Goal: Obtain resource: Obtain resource

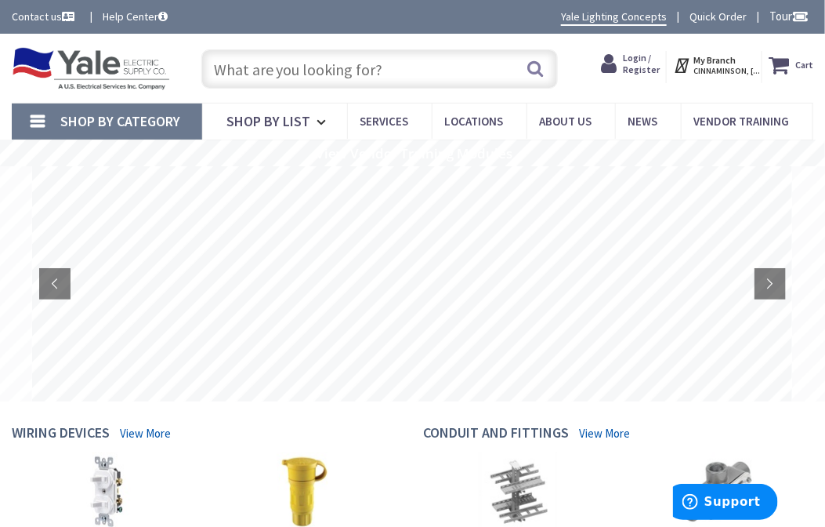
click at [281, 70] on input "text" at bounding box center [379, 68] width 357 height 39
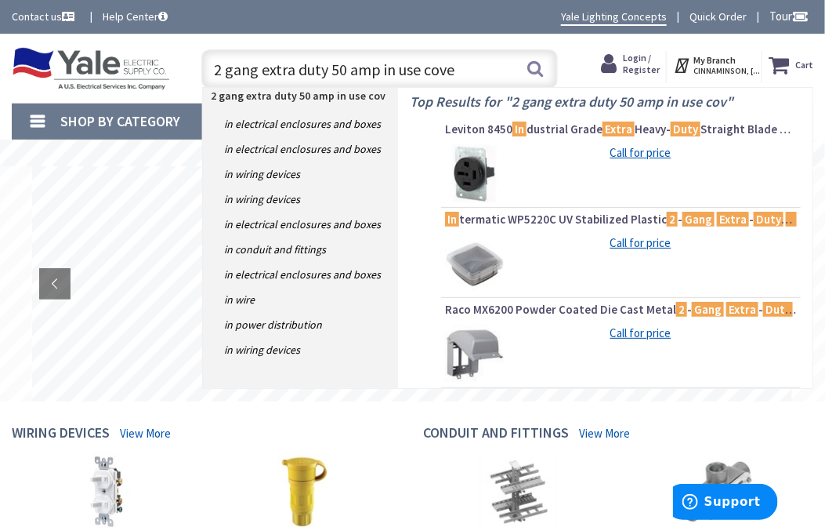
type input "2 gang extra duty 50 amp in use cover"
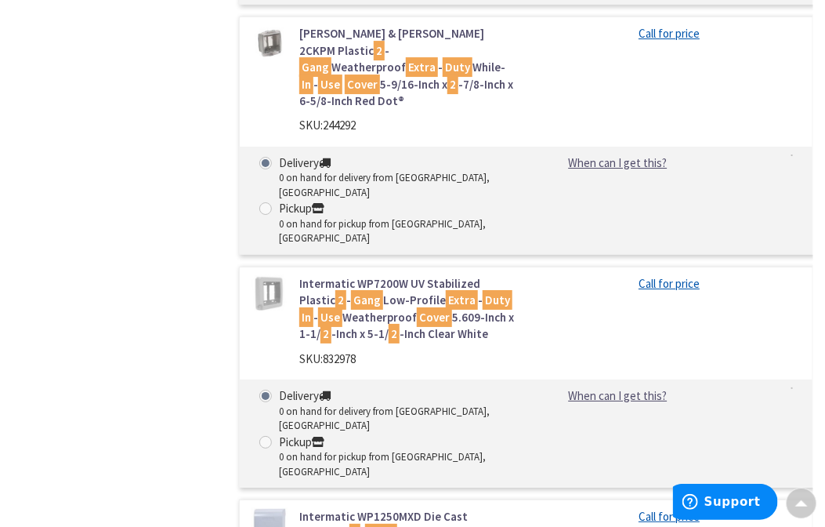
scroll to position [3193, 0]
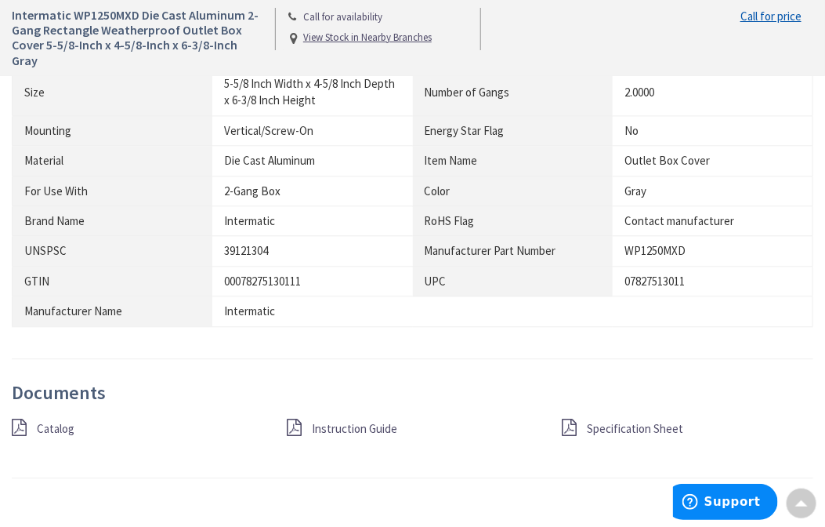
scroll to position [1161, 0]
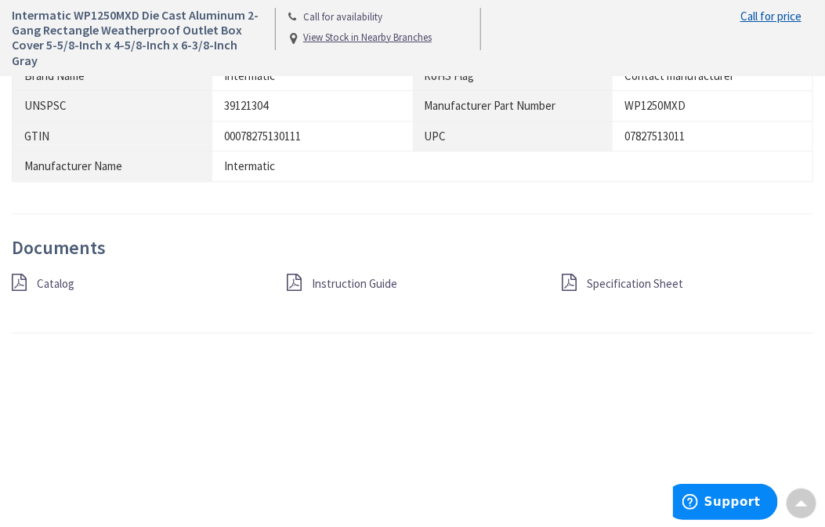
click at [619, 276] on span "Specification Sheet" at bounding box center [635, 283] width 96 height 15
